Goal: Task Accomplishment & Management: Use online tool/utility

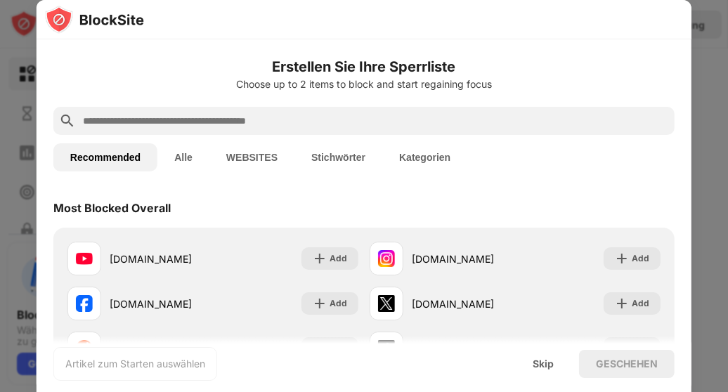
click at [221, 119] on input "text" at bounding box center [376, 120] width 588 height 17
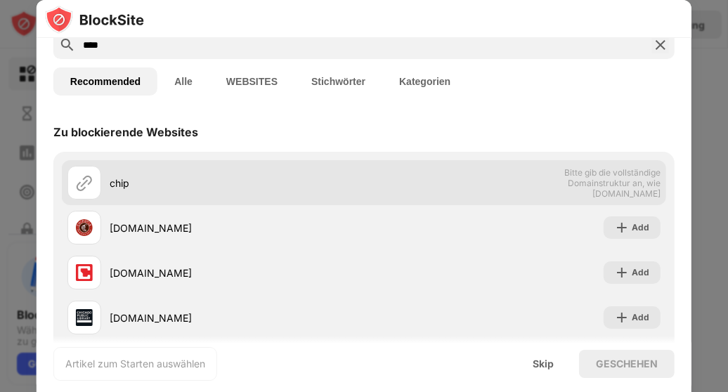
scroll to position [77, 0]
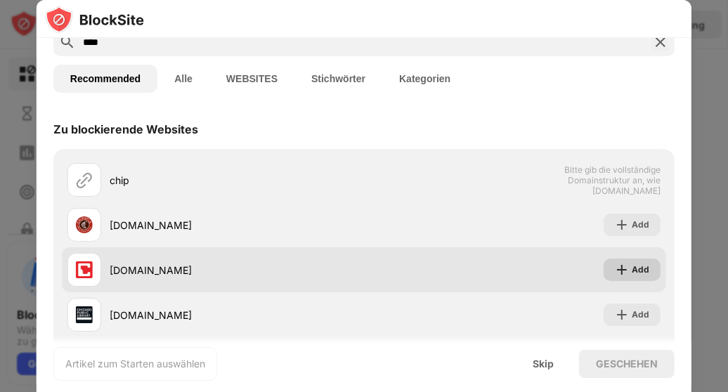
type input "****"
click at [635, 264] on div "Add" at bounding box center [641, 270] width 18 height 14
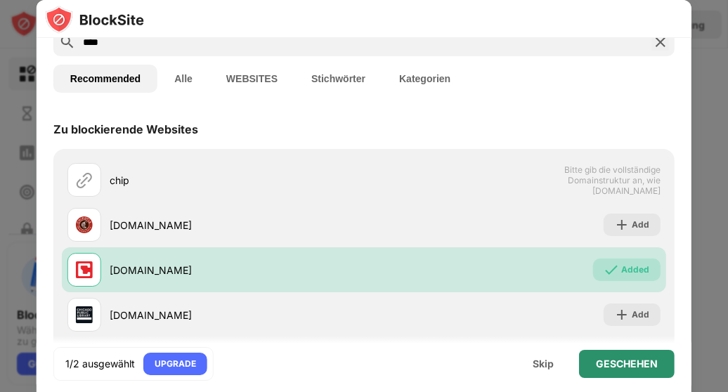
click at [621, 368] on div "GESCHEHEN" at bounding box center [627, 363] width 62 height 11
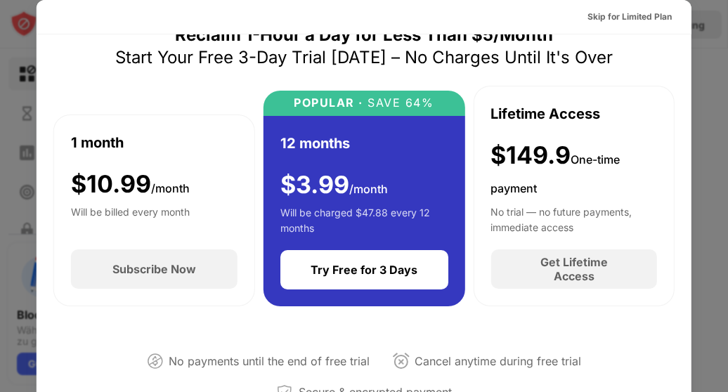
scroll to position [0, 0]
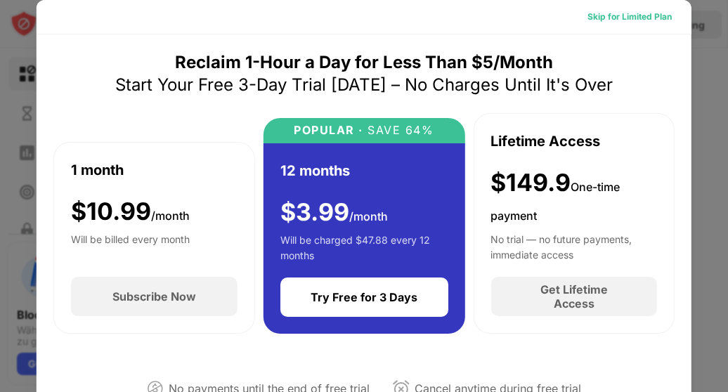
click at [593, 8] on div "Skip for Limited Plan" at bounding box center [629, 17] width 107 height 22
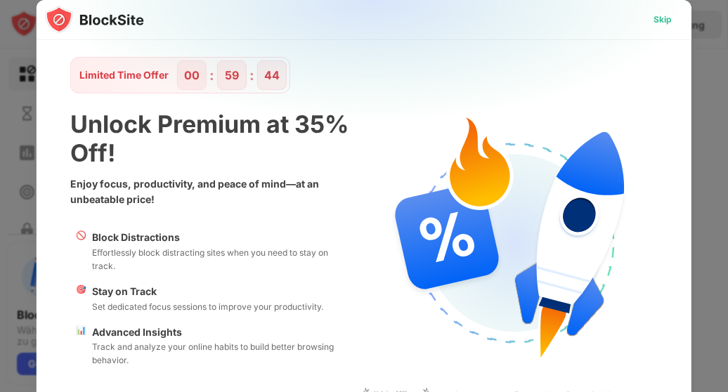
click at [664, 18] on div "Skip" at bounding box center [662, 19] width 41 height 22
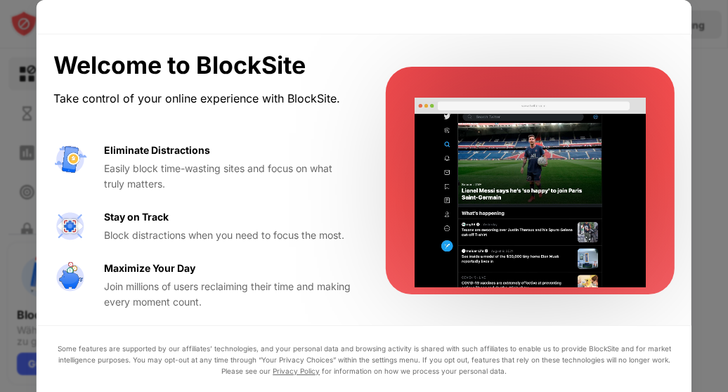
scroll to position [17, 0]
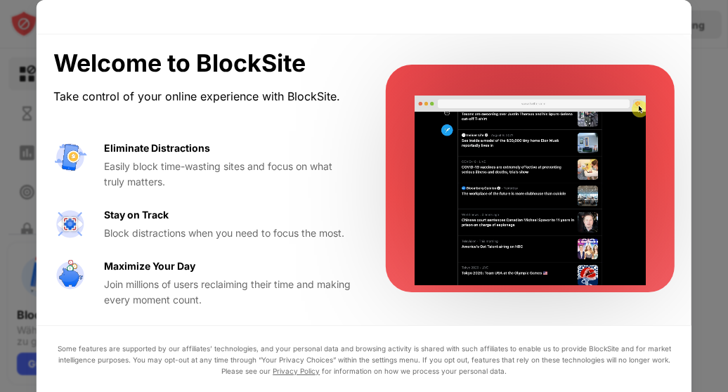
click at [697, 277] on div at bounding box center [364, 196] width 728 height 392
